Goal: Task Accomplishment & Management: Manage account settings

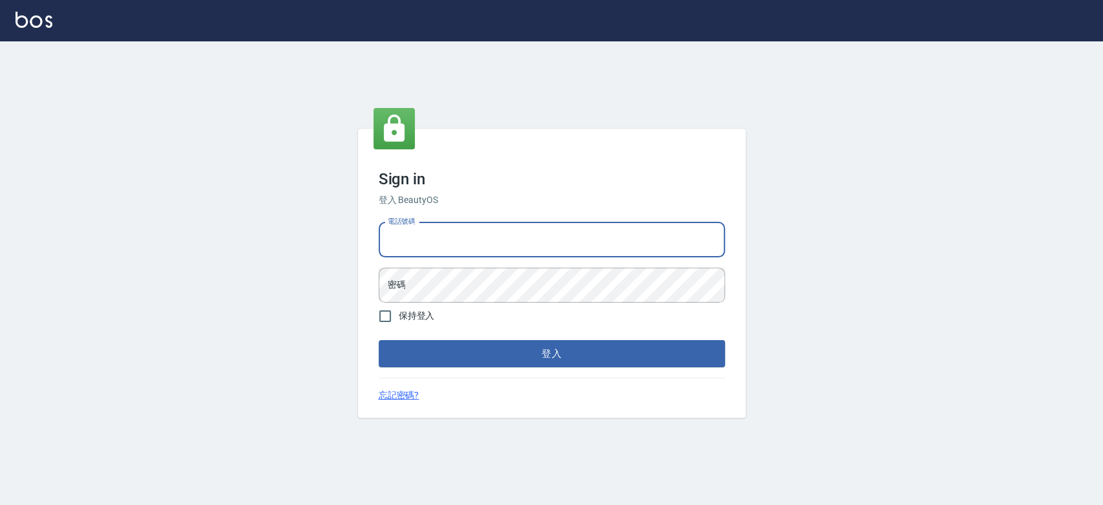
click at [463, 237] on input "電話號碼" at bounding box center [552, 239] width 346 height 35
type input "0921342116"
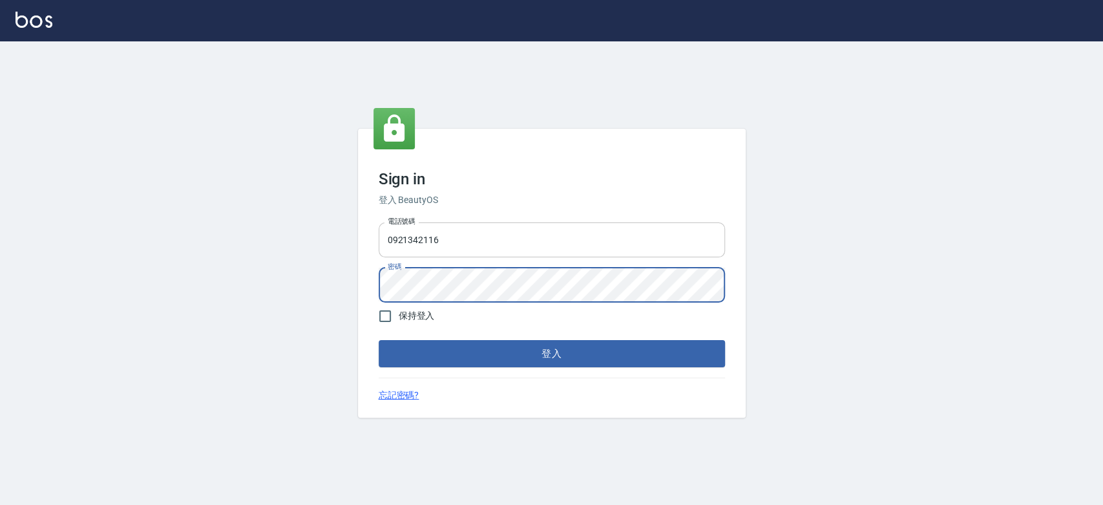
click at [379, 340] on button "登入" at bounding box center [552, 353] width 346 height 27
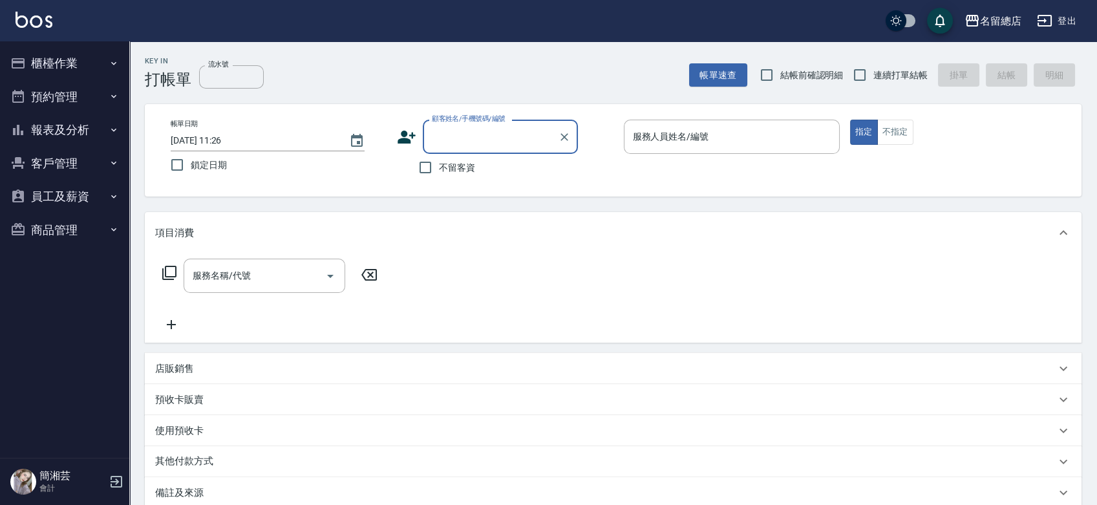
click at [62, 55] on button "櫃檯作業" at bounding box center [64, 64] width 119 height 34
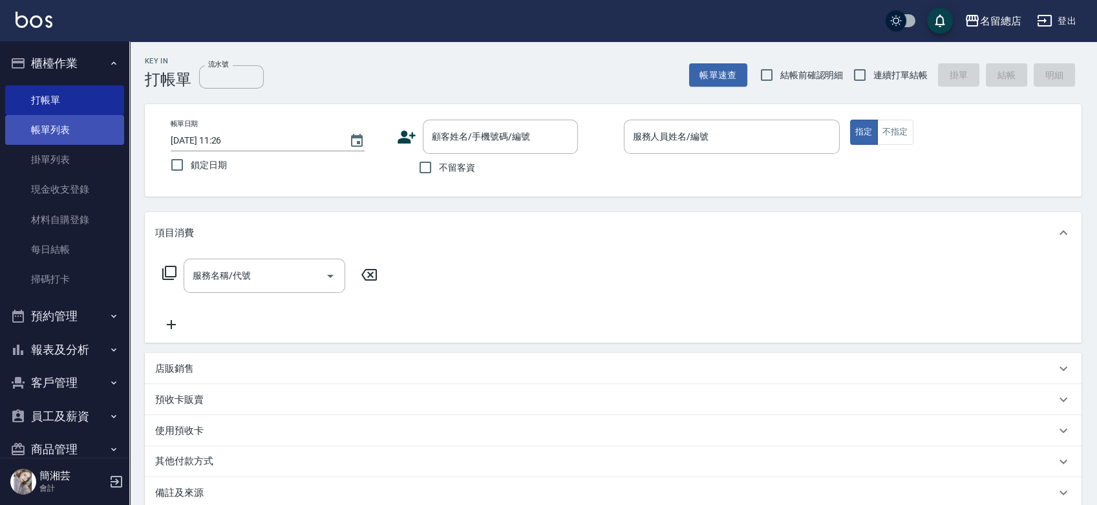
click at [74, 127] on link "帳單列表" at bounding box center [64, 130] width 119 height 30
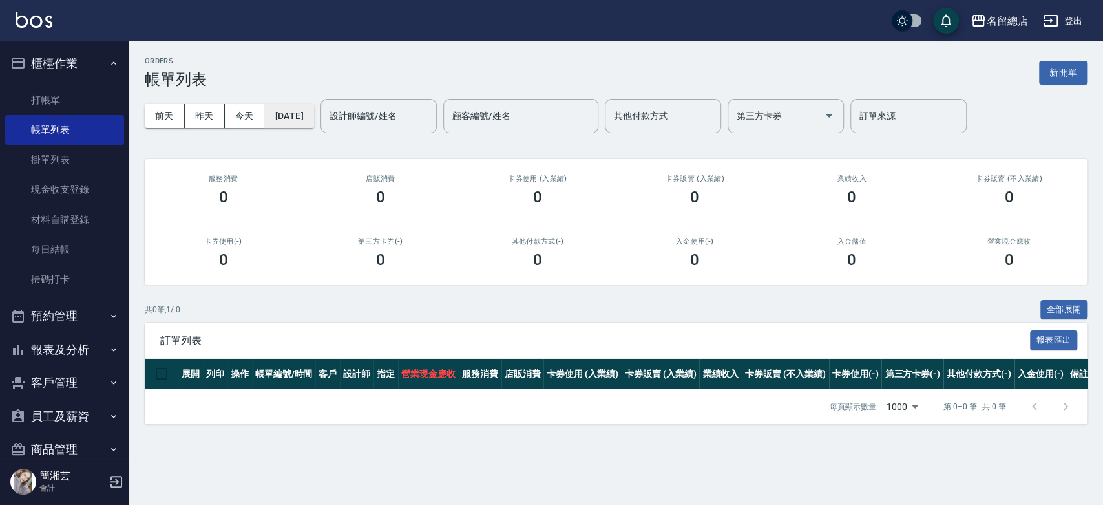
click at [313, 120] on button "[DATE]" at bounding box center [288, 116] width 49 height 24
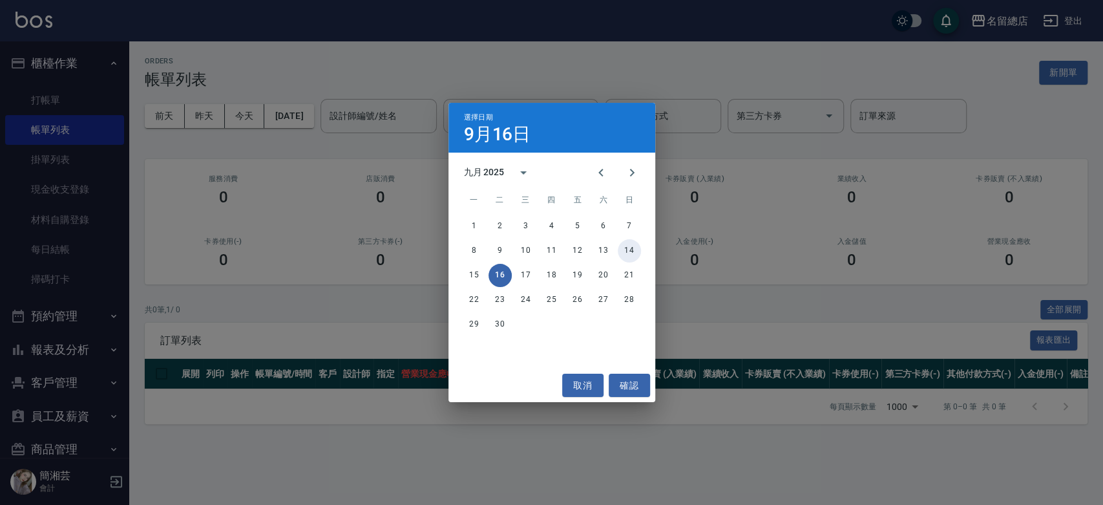
click at [626, 248] on button "14" at bounding box center [629, 250] width 23 height 23
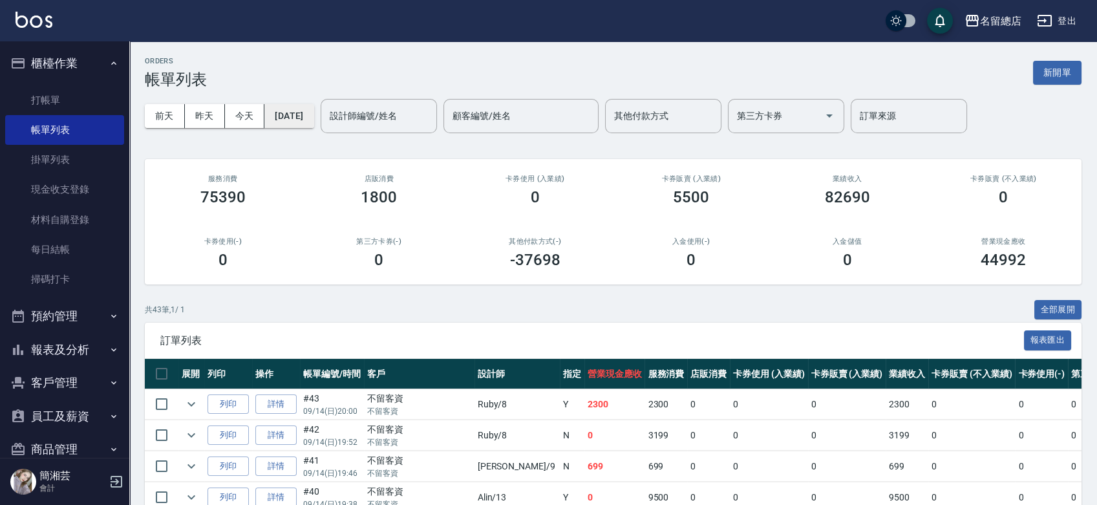
click at [269, 117] on button "[DATE]" at bounding box center [288, 116] width 49 height 24
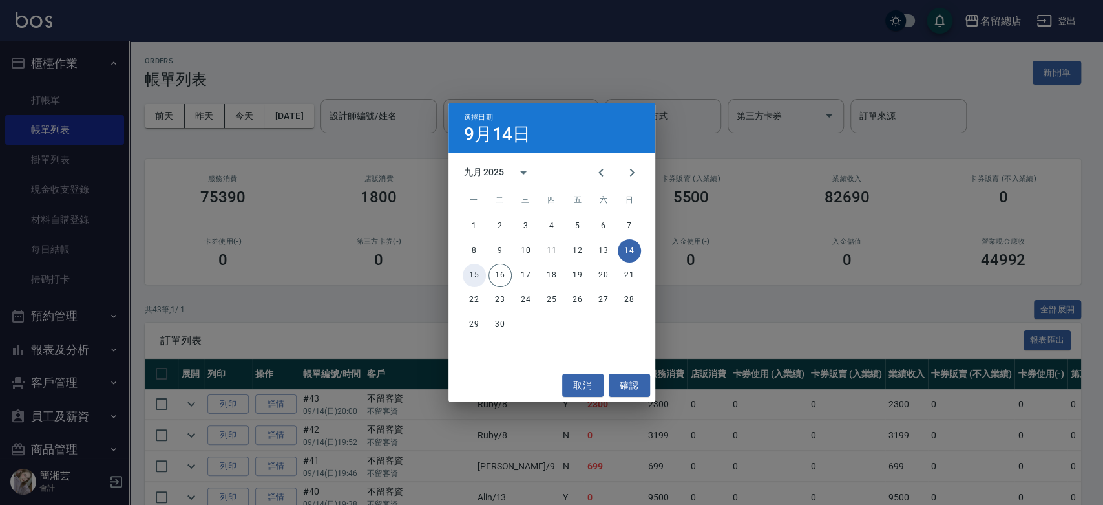
click at [474, 274] on button "15" at bounding box center [474, 275] width 23 height 23
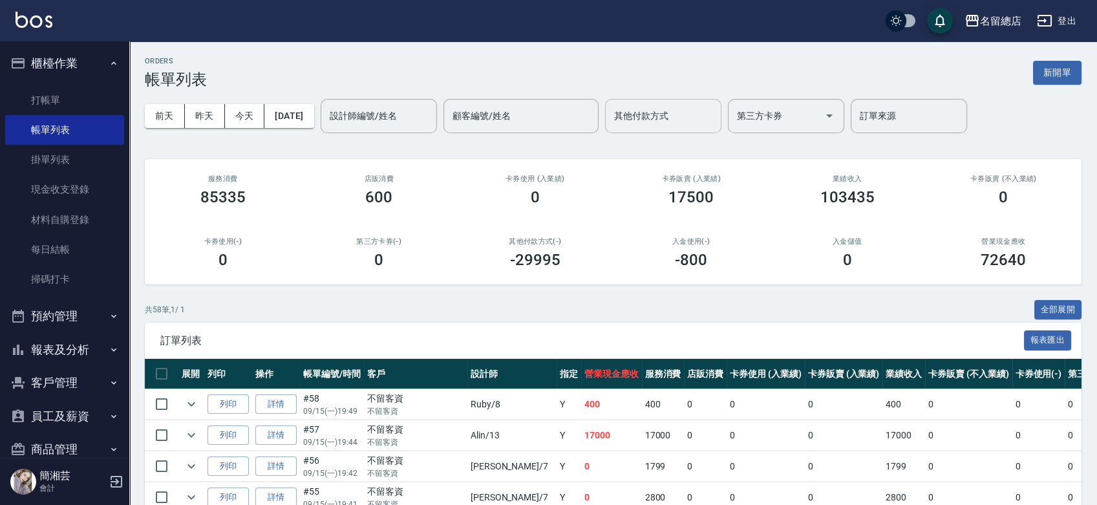
click at [685, 121] on input "其他付款方式" at bounding box center [663, 116] width 105 height 23
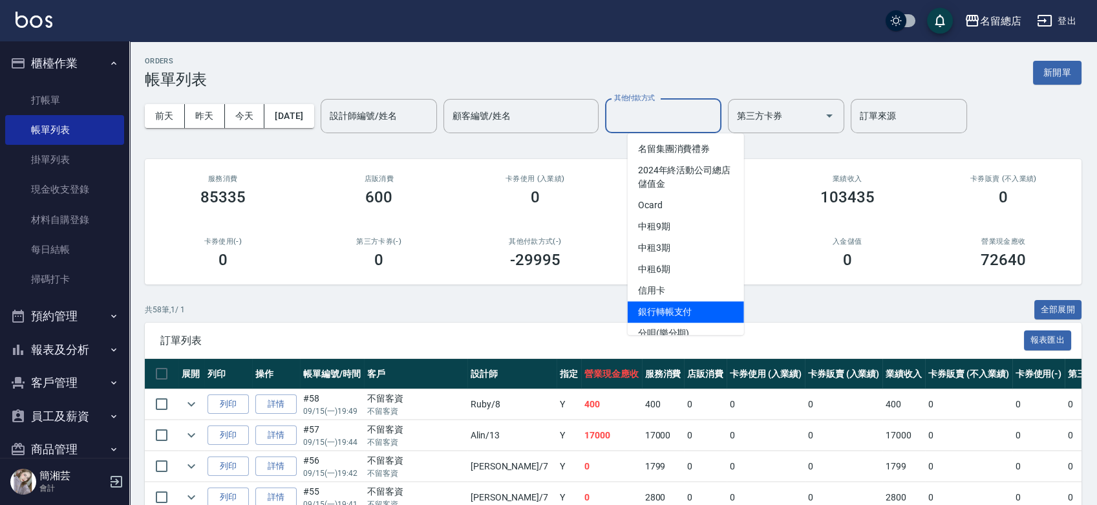
click at [691, 304] on span "銀行轉帳支付" at bounding box center [686, 311] width 116 height 21
type input "銀行轉帳支付"
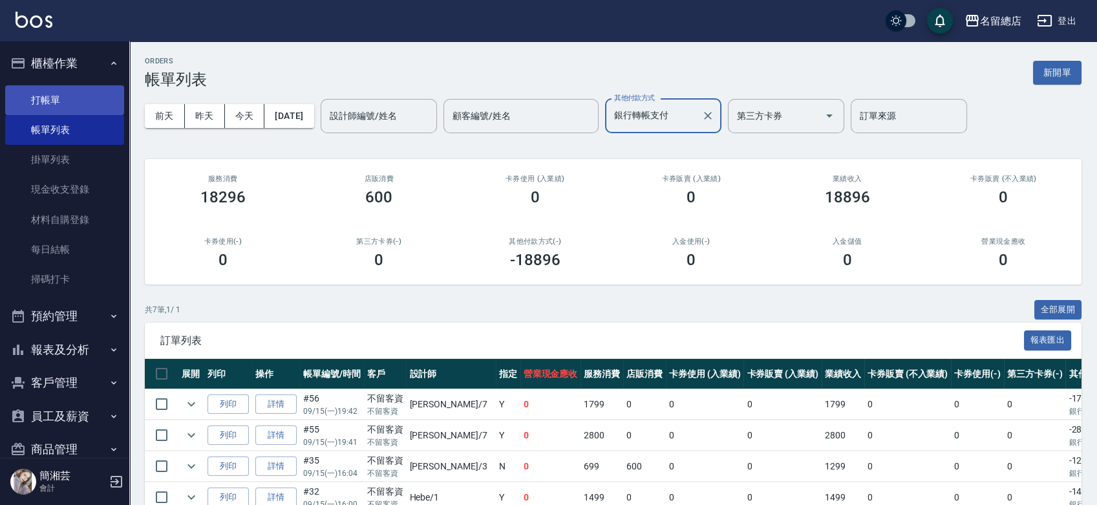
click at [55, 98] on link "打帳單" at bounding box center [64, 100] width 119 height 30
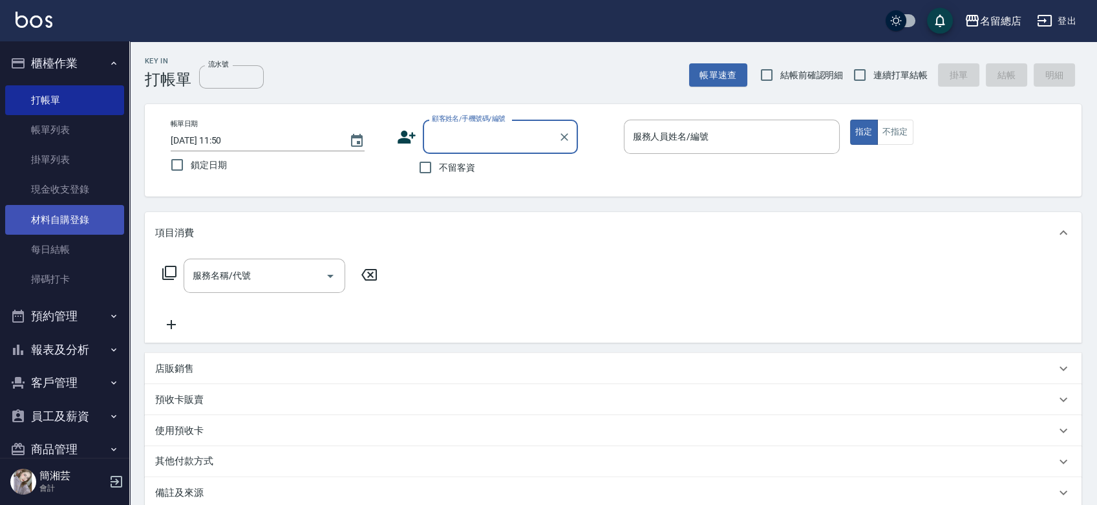
click at [64, 233] on link "材料自購登錄" at bounding box center [64, 220] width 119 height 30
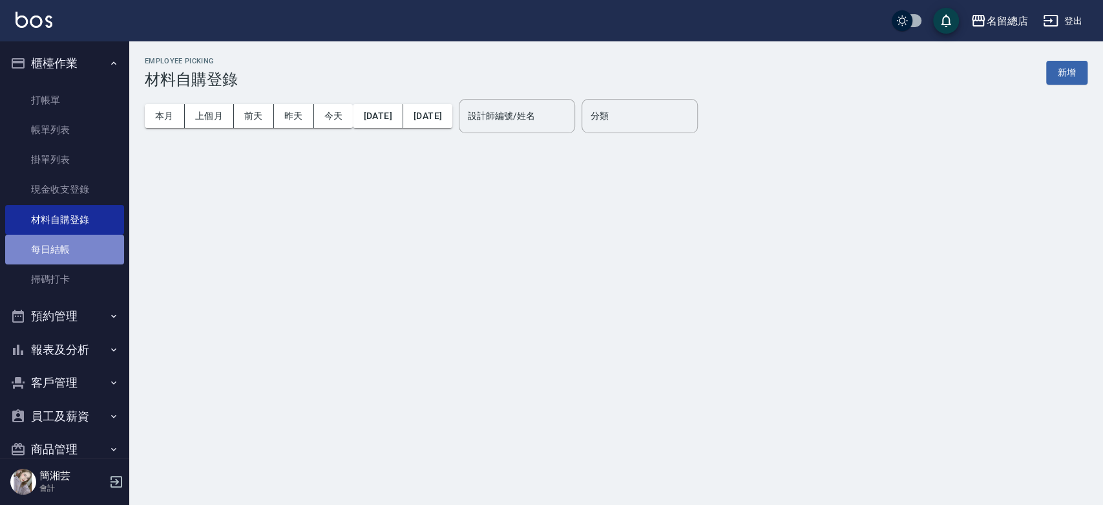
click at [69, 254] on link "每日結帳" at bounding box center [64, 250] width 119 height 30
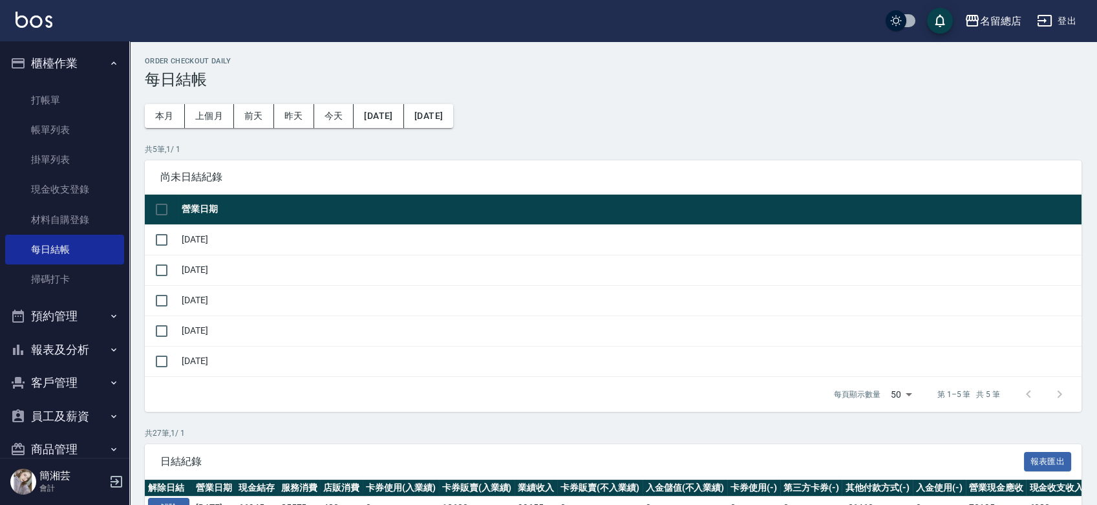
click at [175, 235] on td at bounding box center [162, 239] width 34 height 30
click at [167, 237] on input "checkbox" at bounding box center [161, 239] width 27 height 27
checkbox input "true"
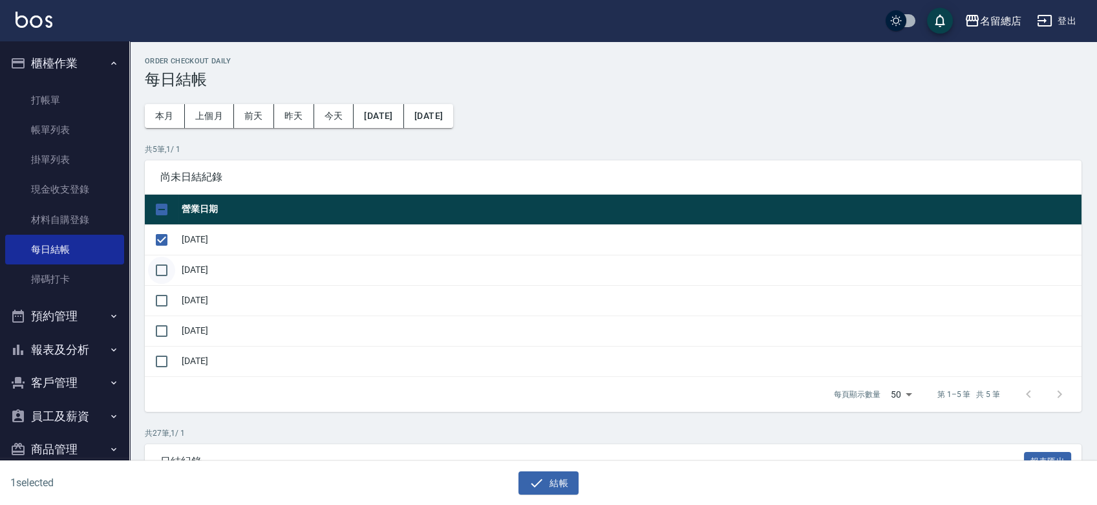
click at [172, 274] on input "checkbox" at bounding box center [161, 270] width 27 height 27
checkbox input "true"
click at [175, 297] on td at bounding box center [162, 300] width 34 height 30
click at [165, 302] on input "checkbox" at bounding box center [161, 300] width 27 height 27
checkbox input "true"
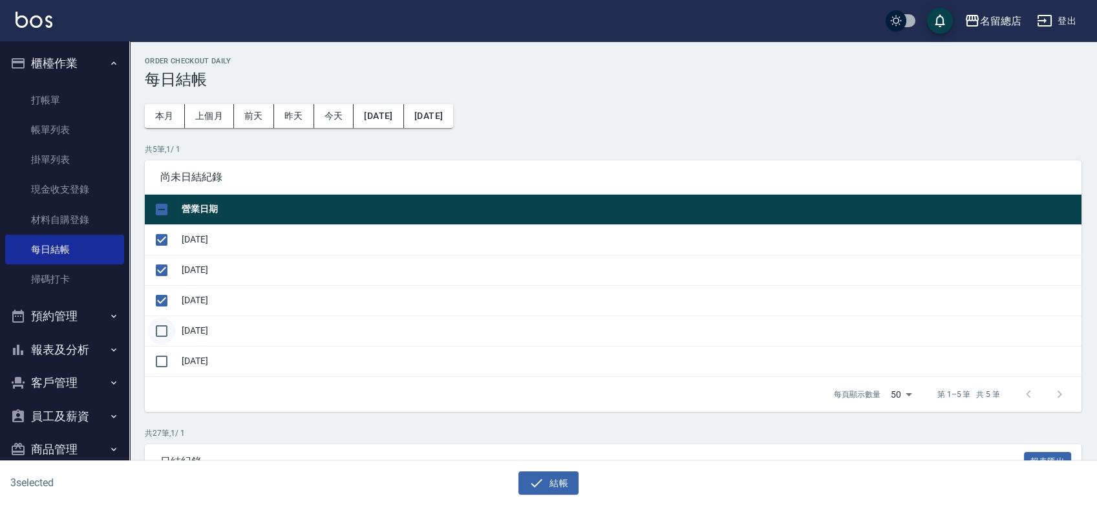
click at [166, 329] on input "checkbox" at bounding box center [161, 330] width 27 height 27
checkbox input "true"
click at [544, 485] on icon "button" at bounding box center [537, 483] width 16 height 16
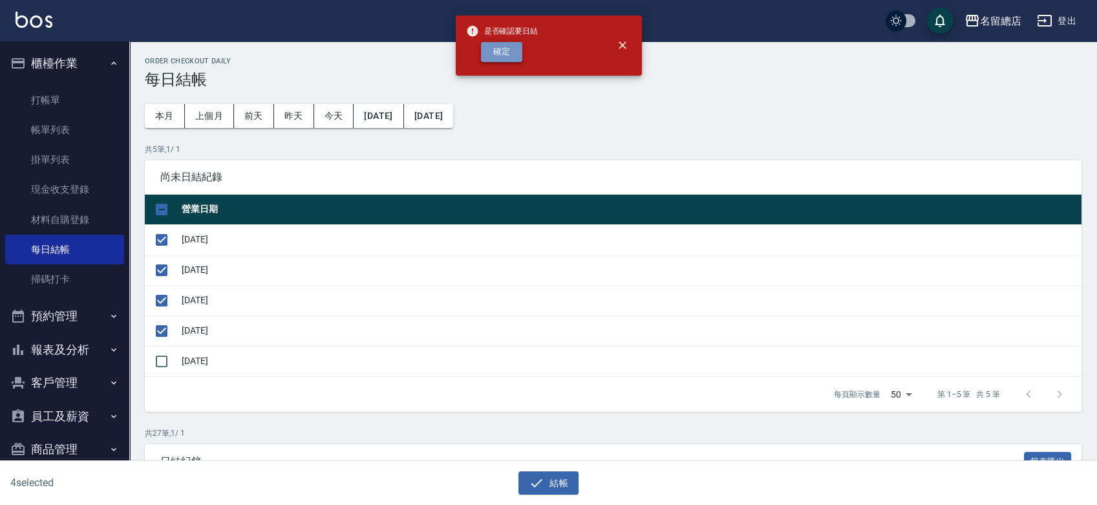
drag, startPoint x: 519, startPoint y: 53, endPoint x: 333, endPoint y: 50, distance: 186.2
click at [516, 55] on button "確定" at bounding box center [501, 52] width 41 height 20
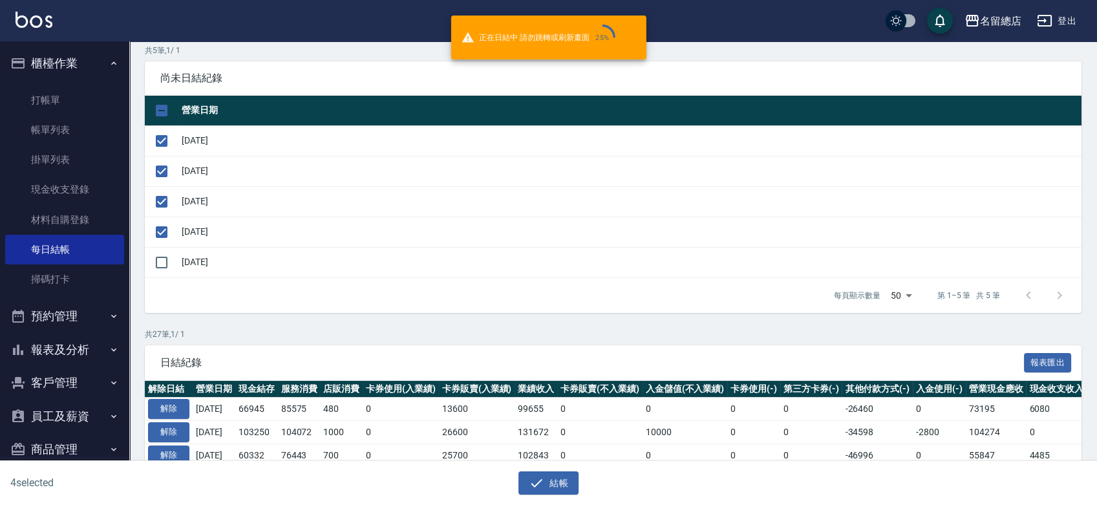
scroll to position [215, 0]
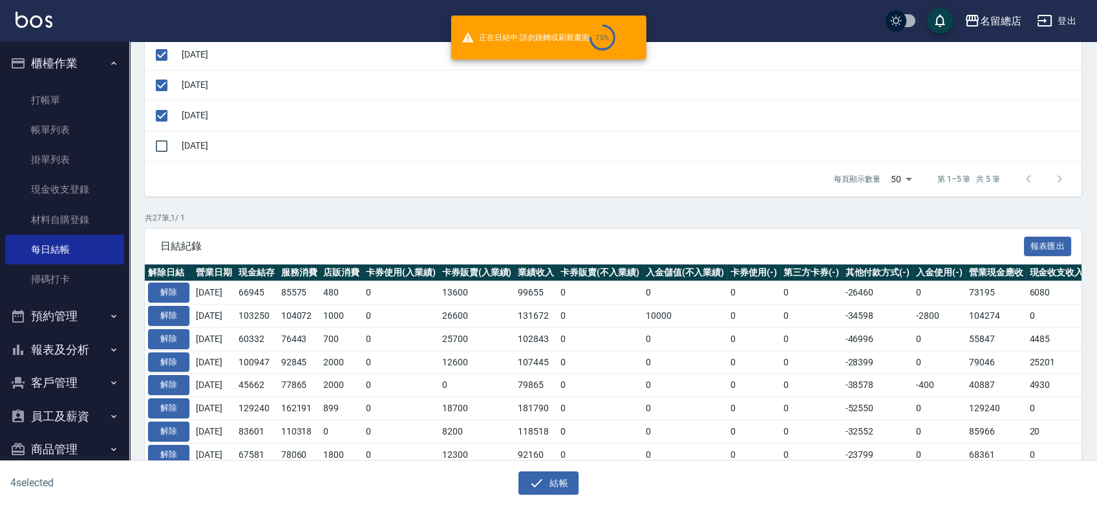
checkbox input "false"
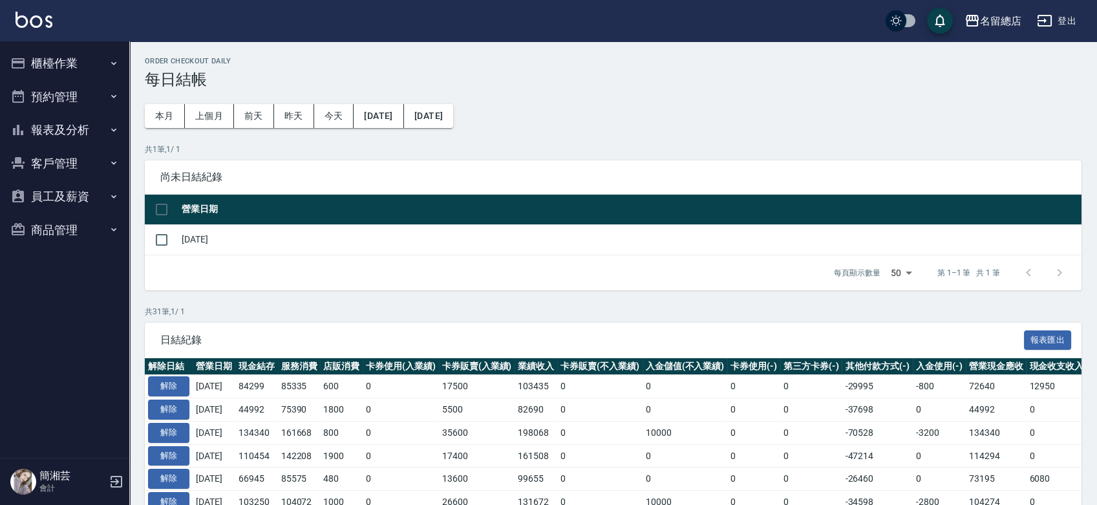
click at [68, 56] on button "櫃檯作業" at bounding box center [64, 64] width 119 height 34
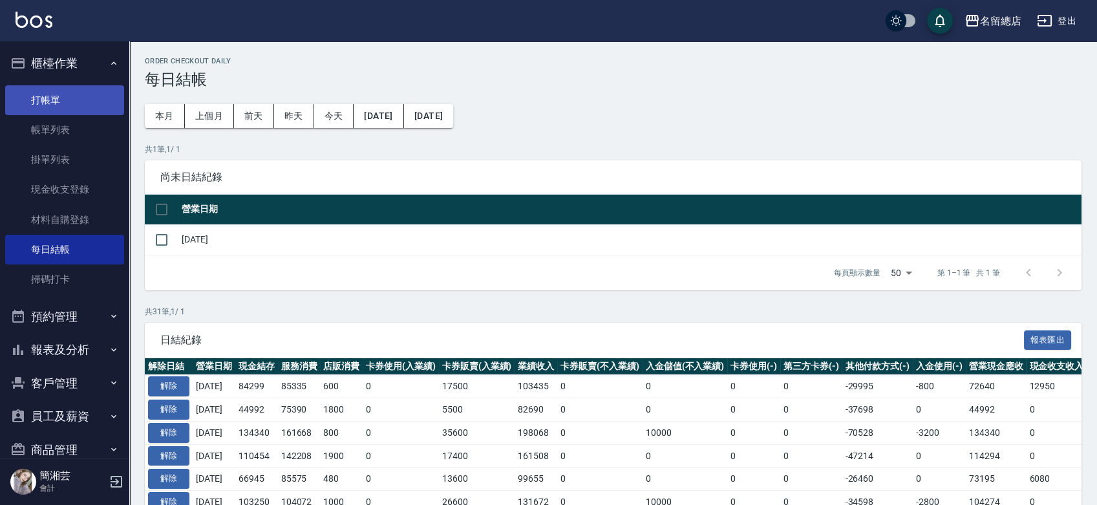
click at [68, 95] on link "打帳單" at bounding box center [64, 100] width 119 height 30
